Goal: Information Seeking & Learning: Learn about a topic

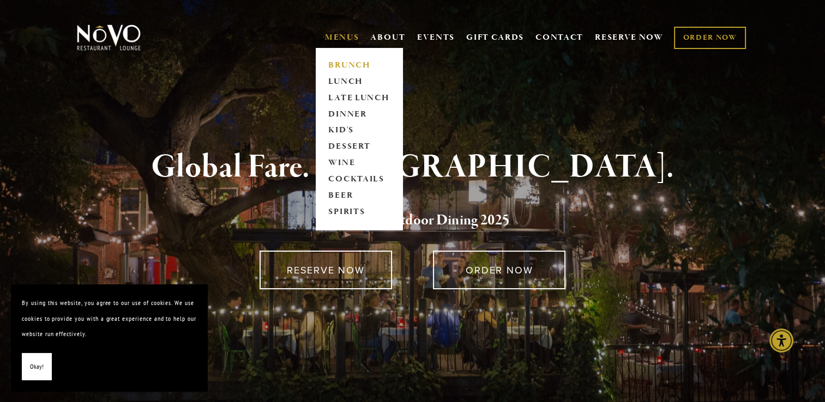
click at [334, 62] on link "BRUNCH" at bounding box center [359, 65] width 68 height 16
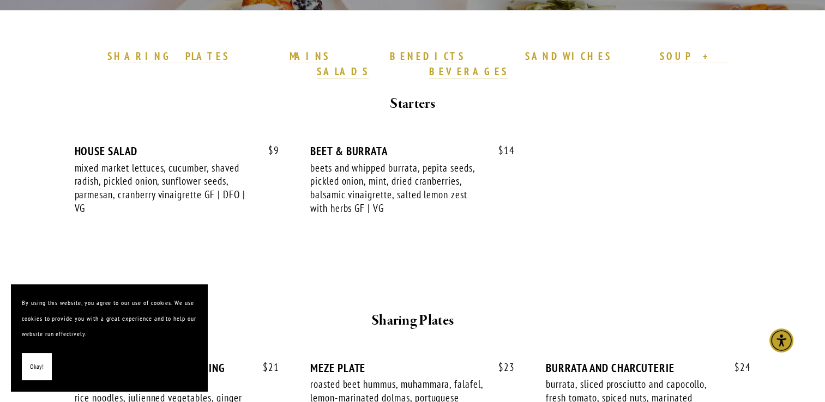
scroll to position [327, 0]
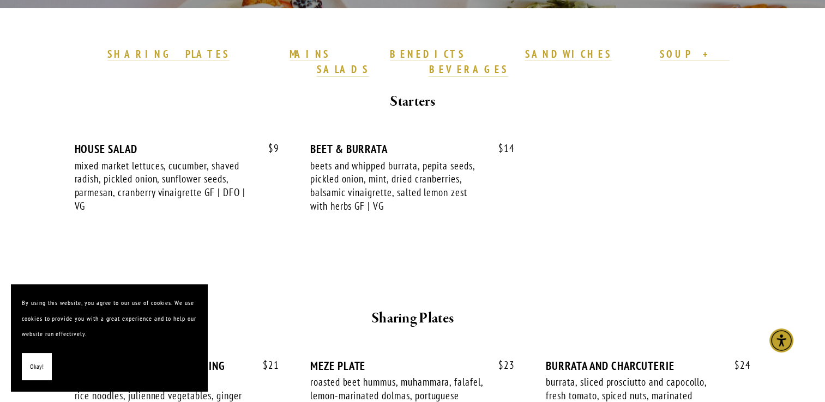
click at [39, 369] on span "Okay!" at bounding box center [37, 367] width 14 height 16
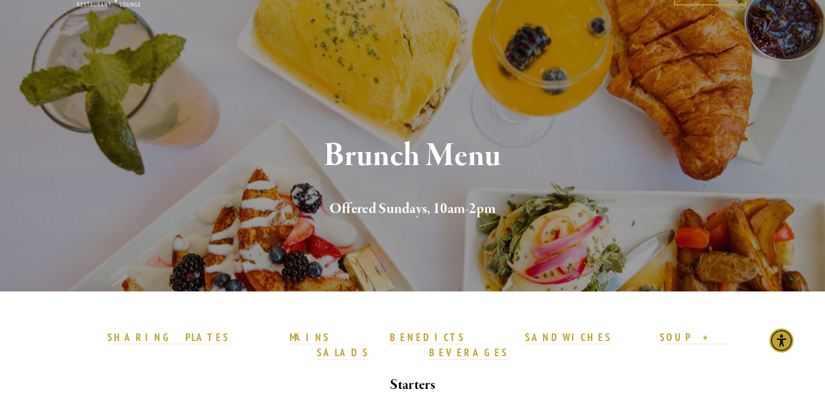
scroll to position [0, 0]
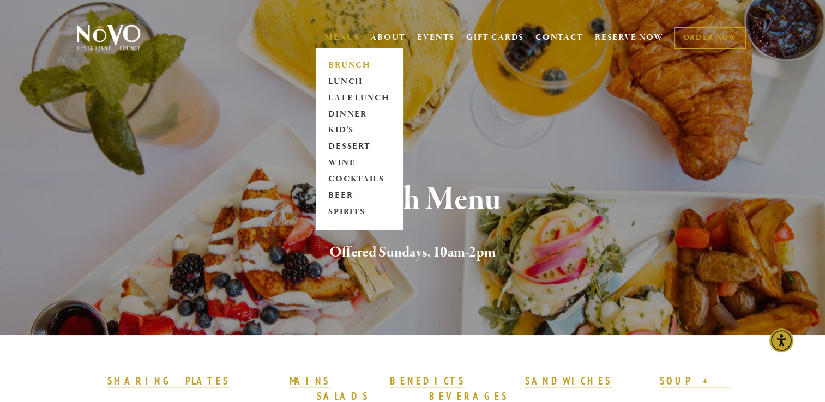
click at [331, 37] on link "MENUS" at bounding box center [342, 37] width 34 height 11
click at [345, 96] on link "LATE LUNCH" at bounding box center [359, 98] width 68 height 16
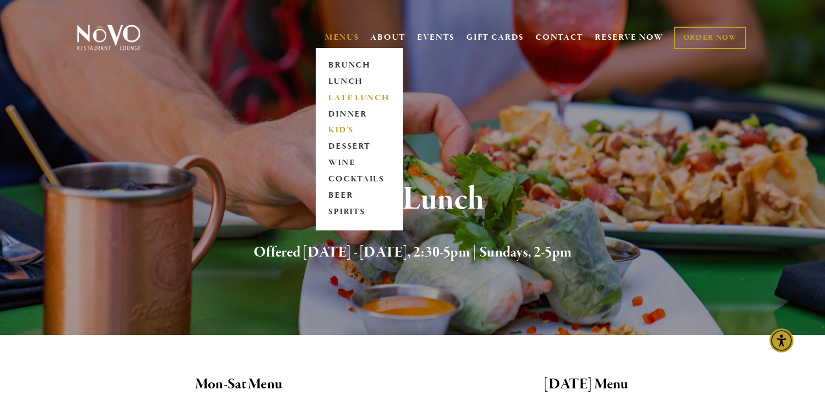
click at [337, 125] on link "KID'S" at bounding box center [359, 131] width 68 height 16
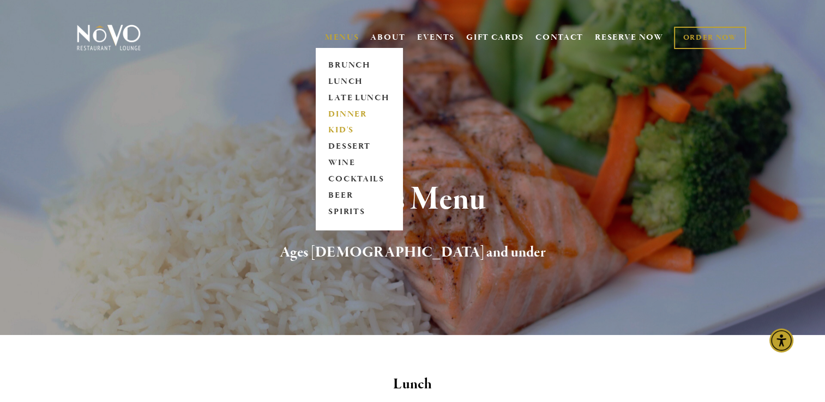
click at [337, 112] on link "DINNER" at bounding box center [359, 114] width 68 height 16
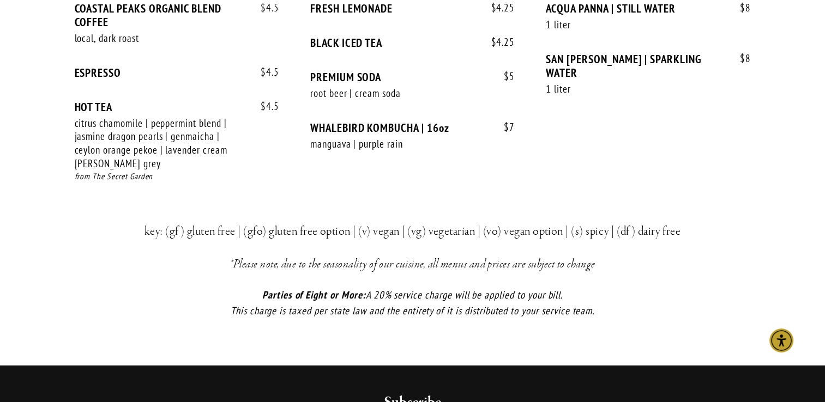
scroll to position [2289, 0]
